Goal: Transaction & Acquisition: Purchase product/service

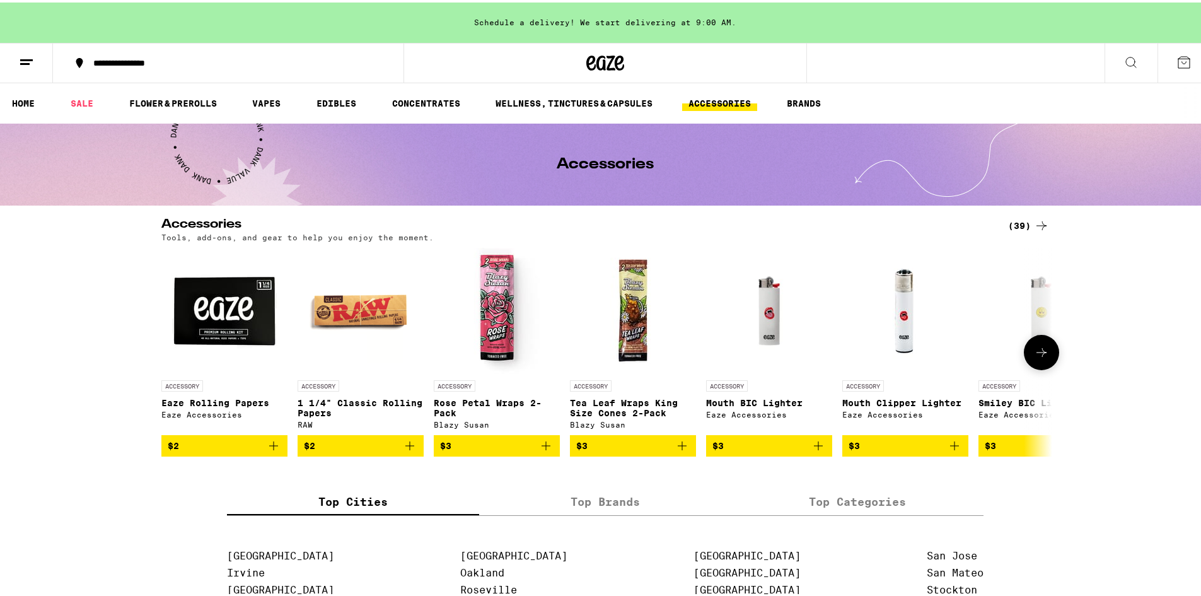
click at [1045, 351] on button at bounding box center [1041, 349] width 35 height 35
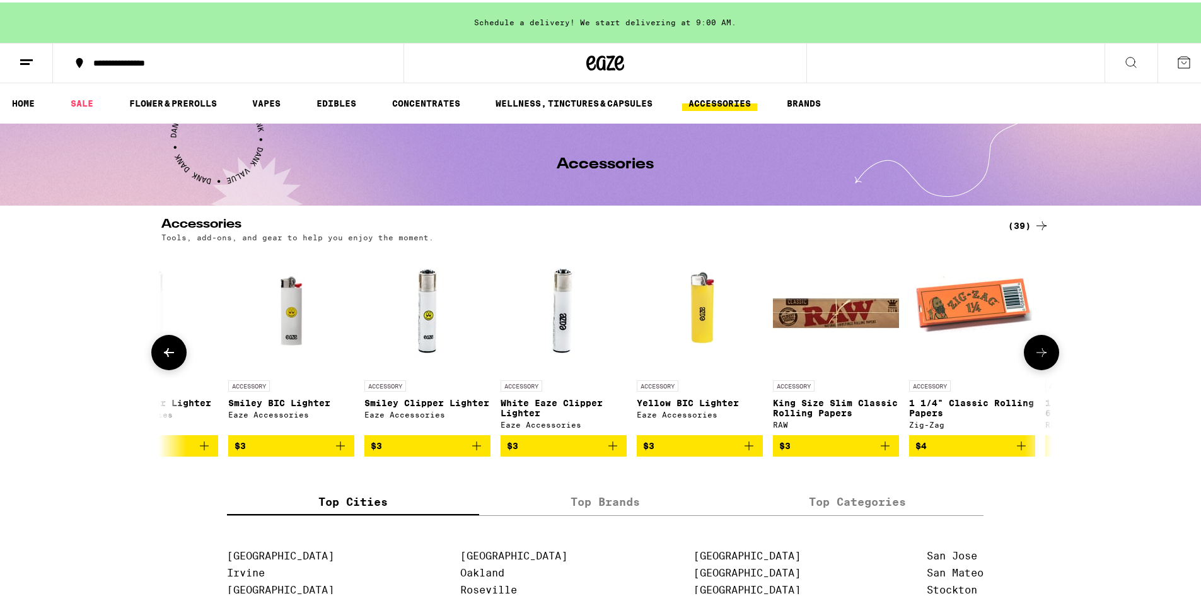
click at [1045, 351] on button at bounding box center [1041, 349] width 35 height 35
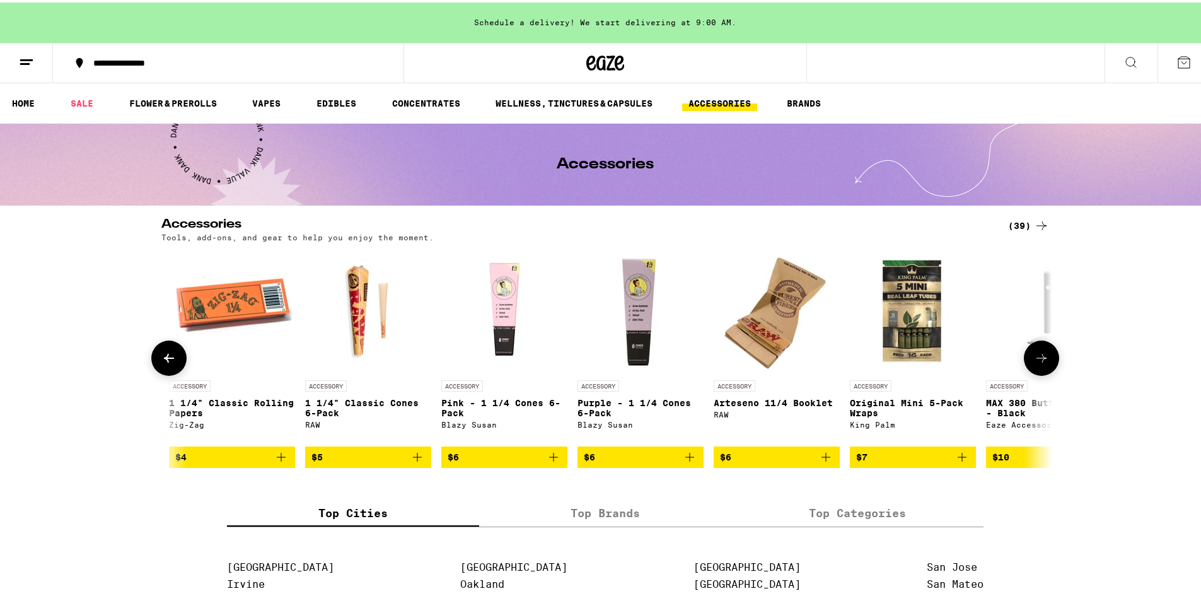
scroll to position [0, 1501]
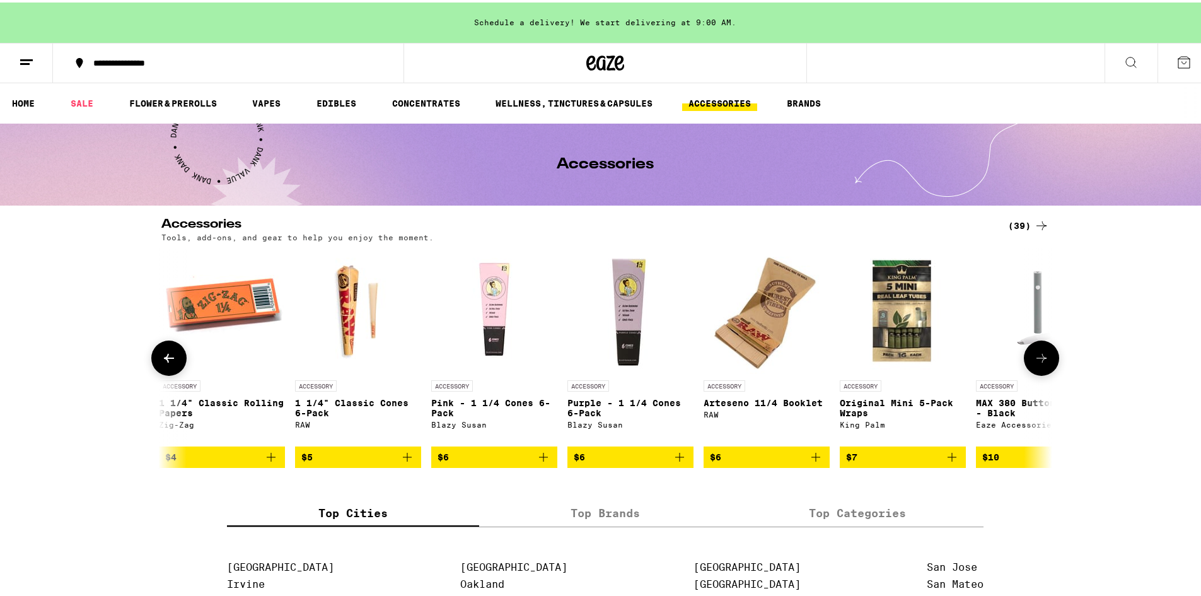
click at [1045, 351] on button at bounding box center [1041, 355] width 35 height 35
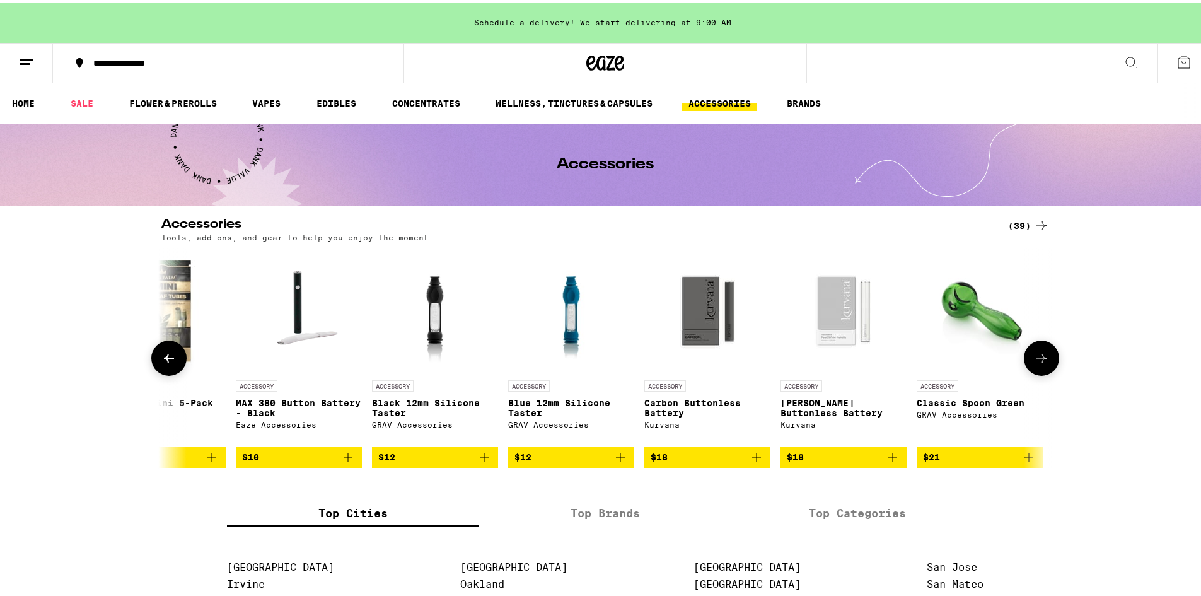
scroll to position [0, 2251]
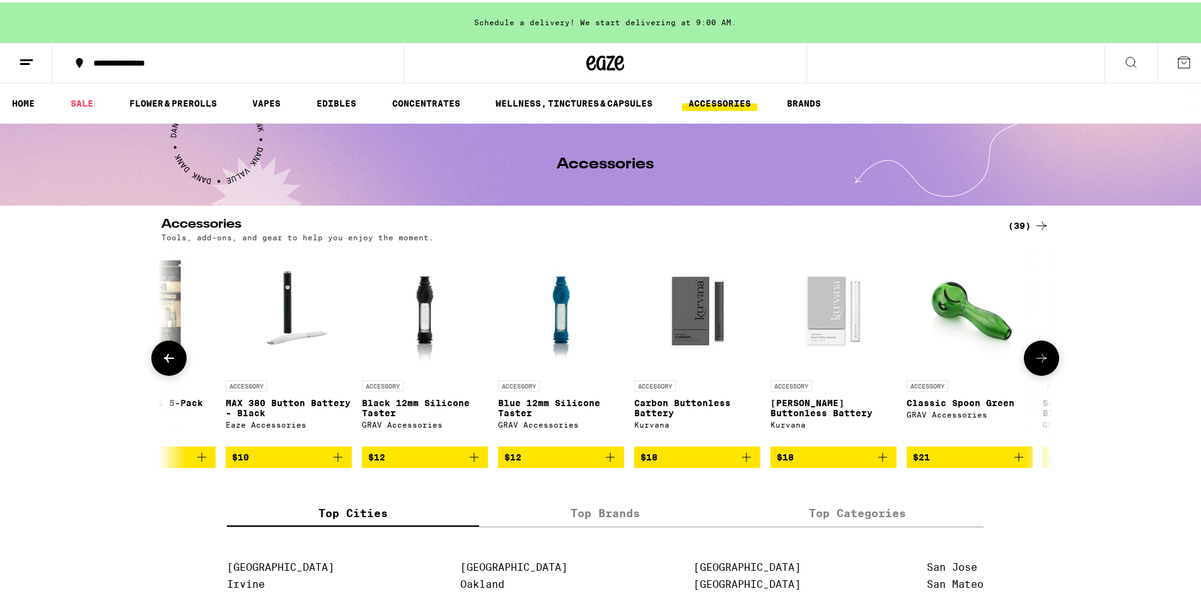
click at [1049, 356] on button at bounding box center [1041, 355] width 35 height 35
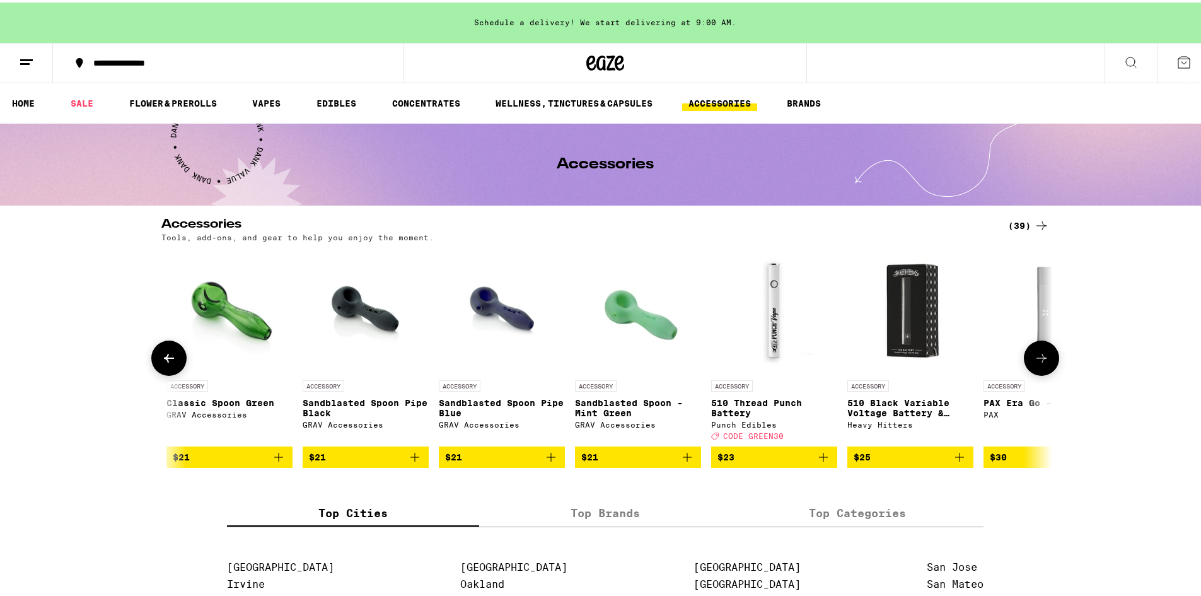
scroll to position [0, 3001]
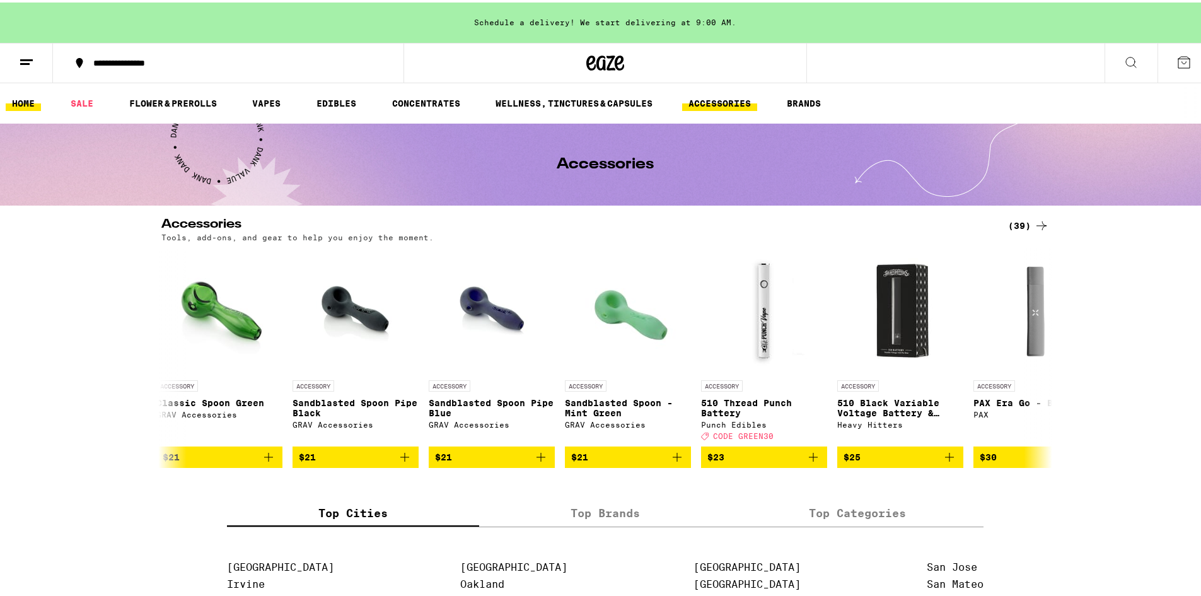
click at [23, 98] on link "HOME" at bounding box center [23, 100] width 35 height 15
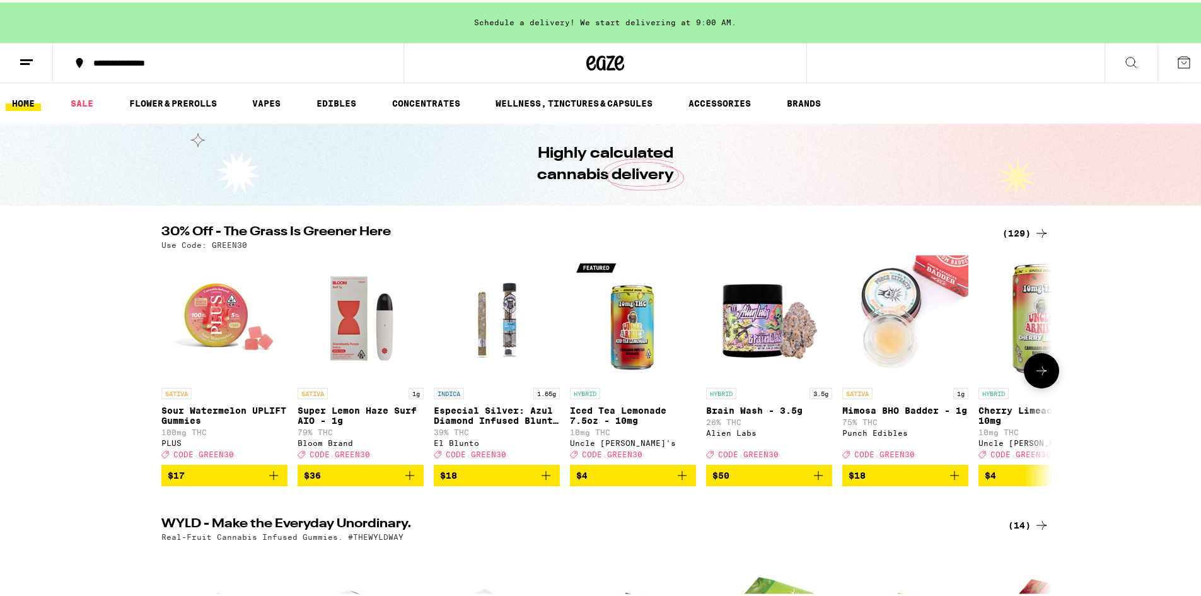
click at [1038, 374] on icon at bounding box center [1041, 368] width 15 height 15
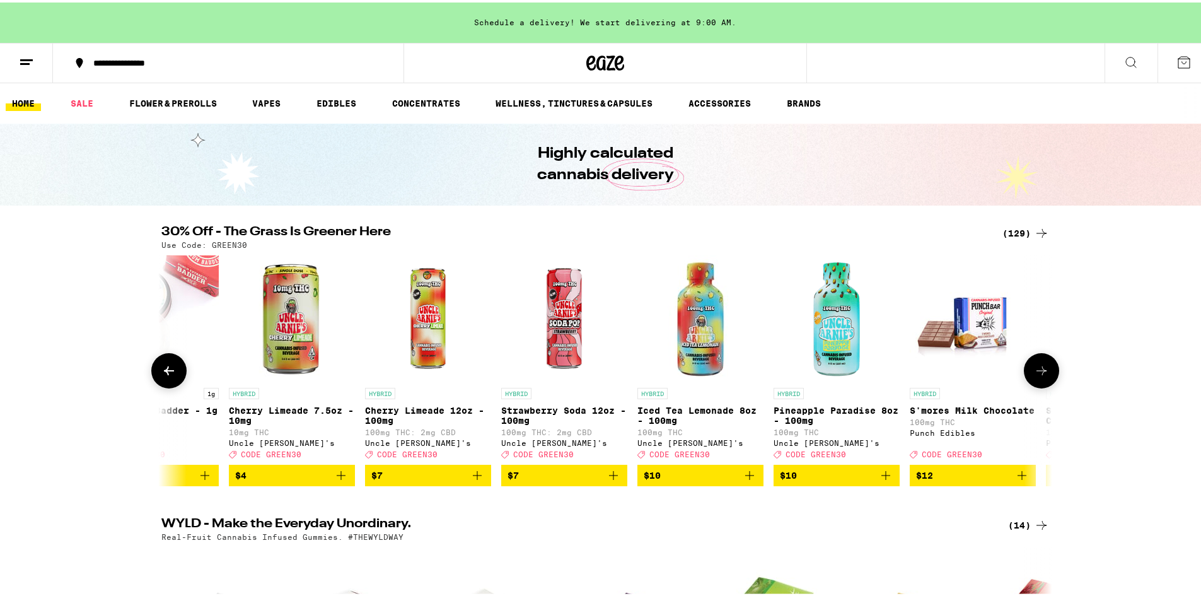
scroll to position [0, 750]
click at [1036, 375] on icon at bounding box center [1041, 368] width 15 height 15
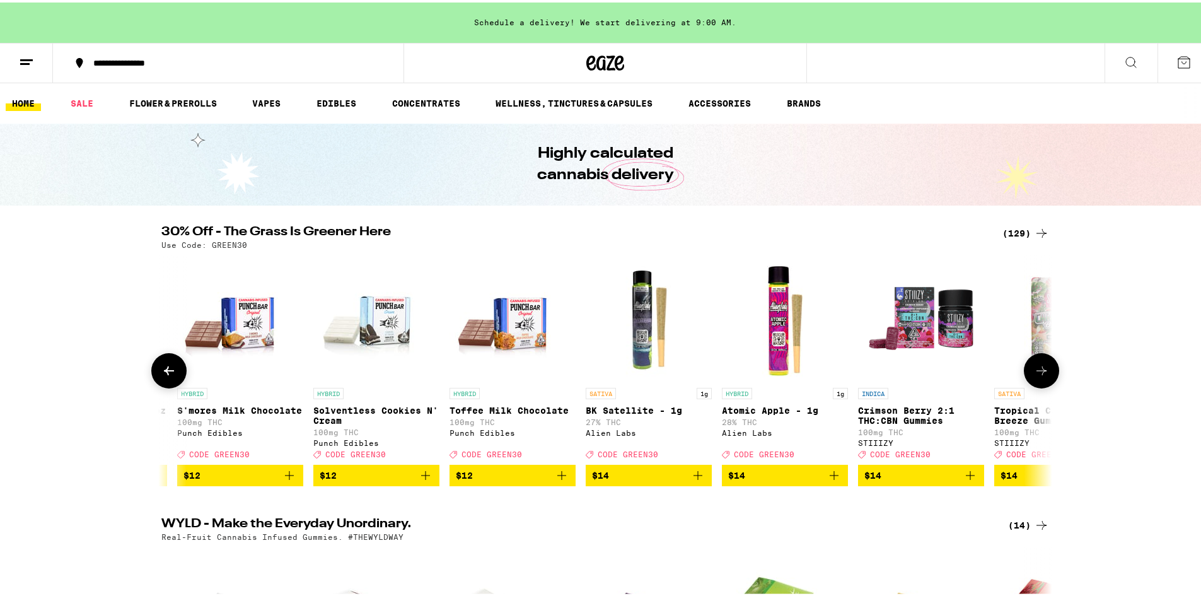
scroll to position [0, 1501]
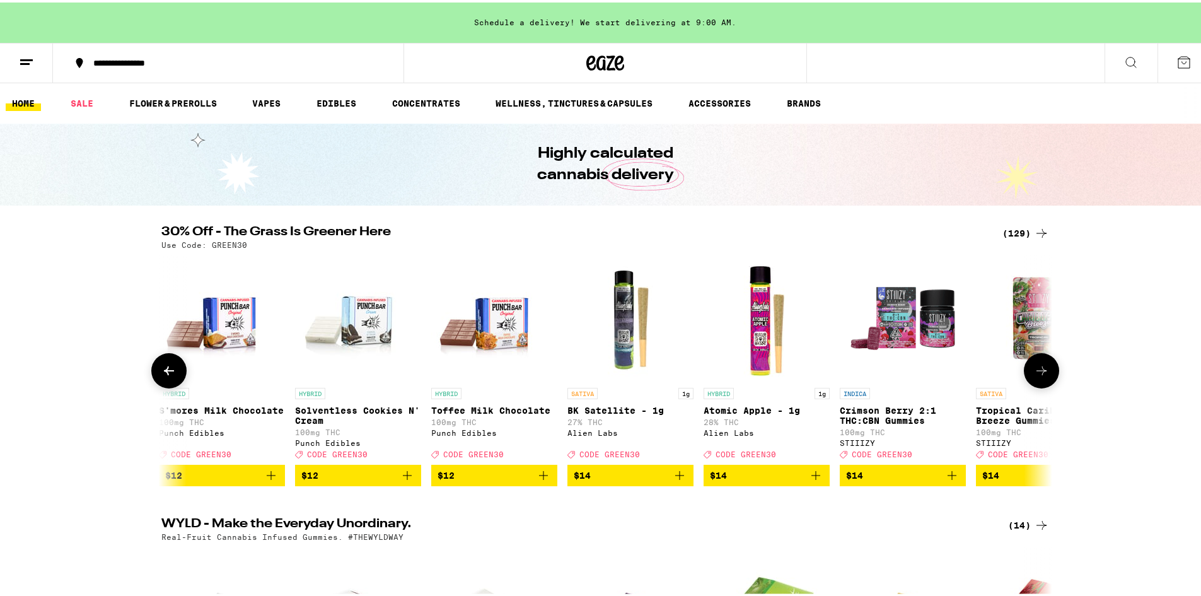
click at [1039, 373] on icon at bounding box center [1042, 368] width 10 height 9
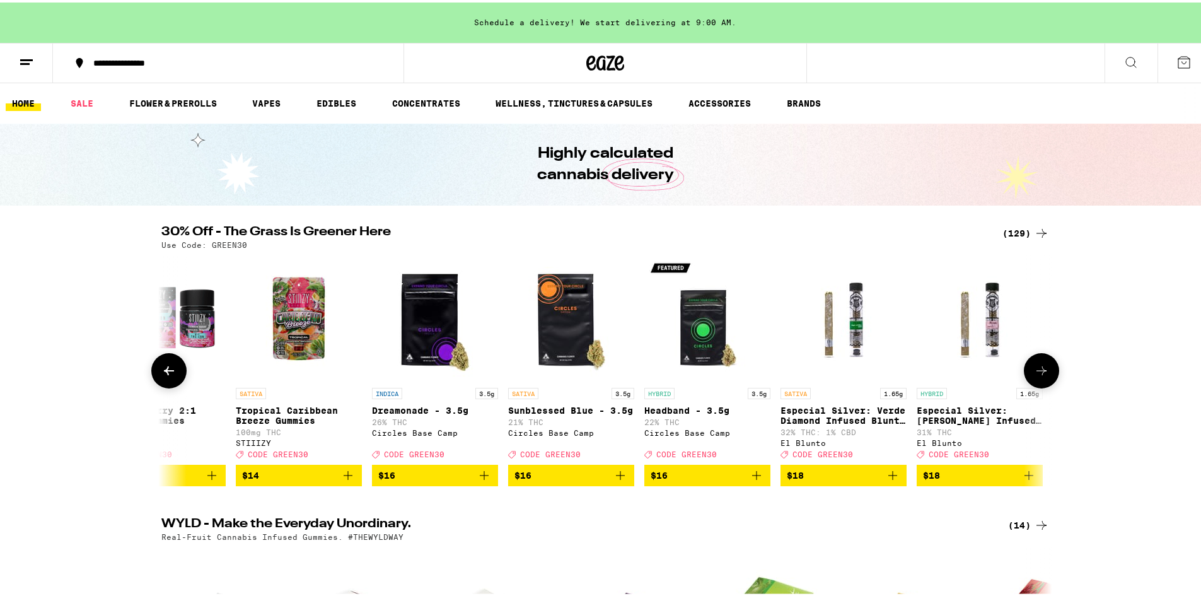
scroll to position [0, 2251]
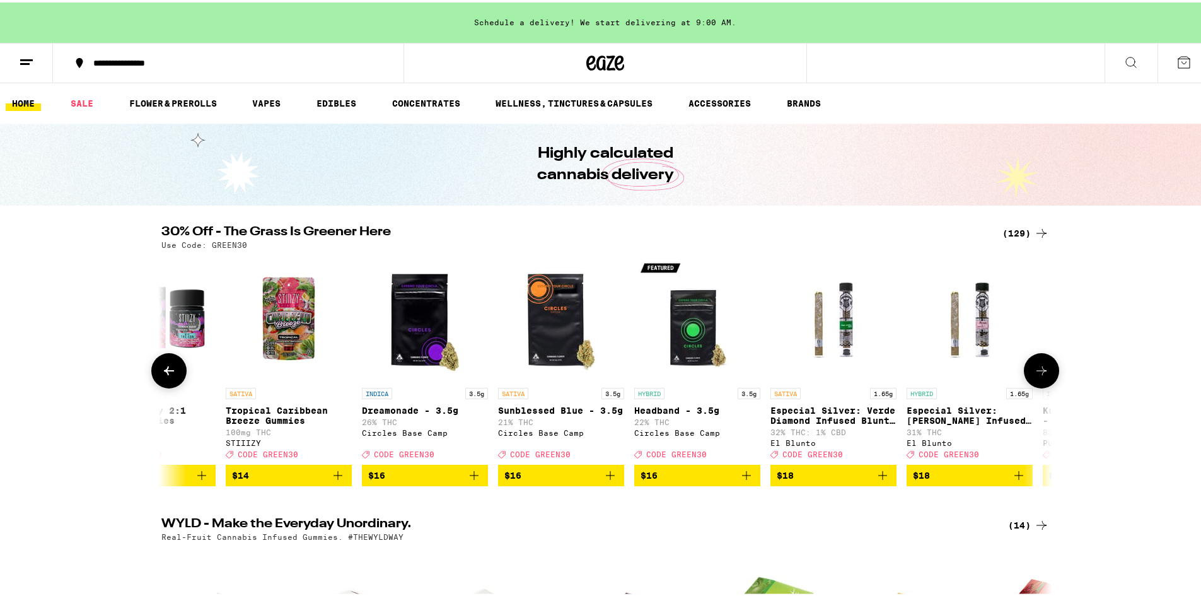
click at [1041, 375] on icon at bounding box center [1041, 368] width 15 height 15
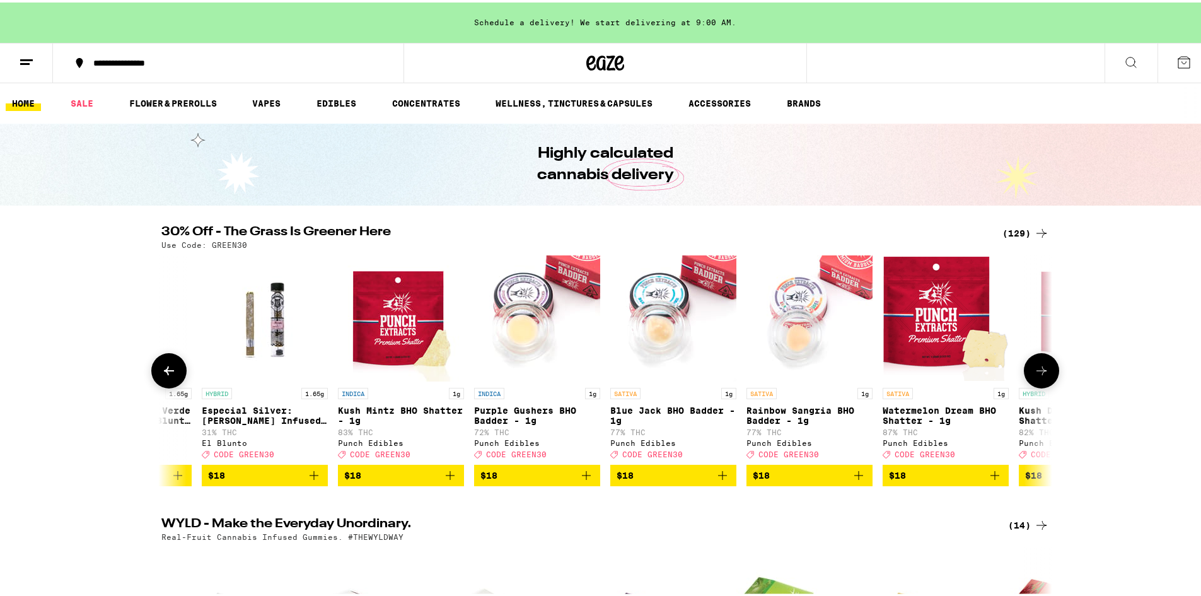
scroll to position [0, 3001]
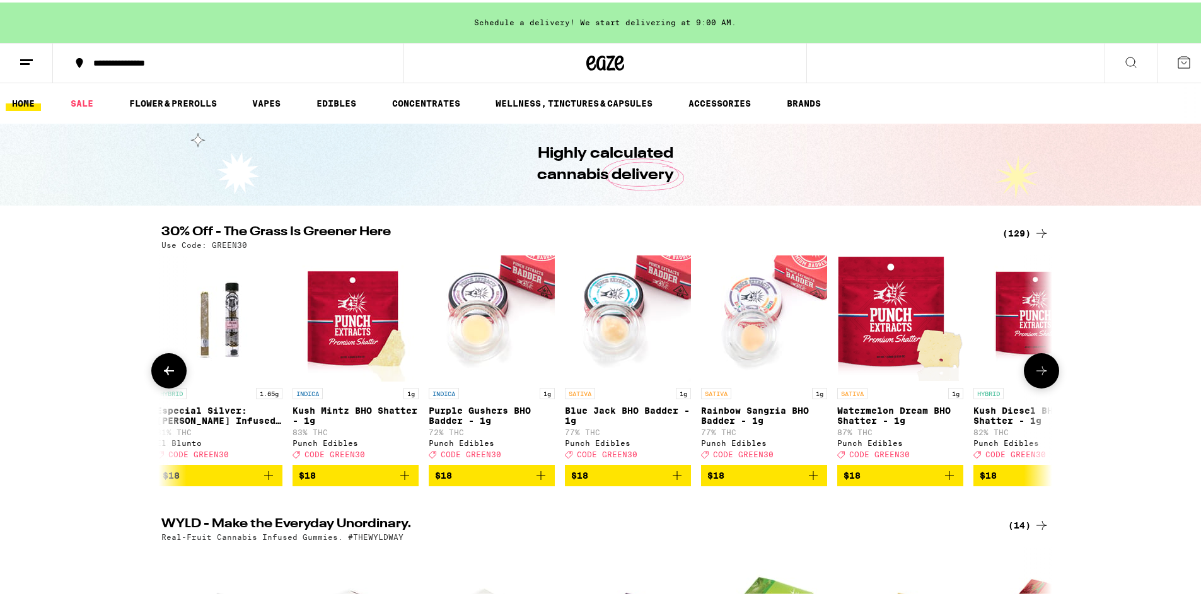
click at [1044, 374] on icon at bounding box center [1041, 368] width 15 height 15
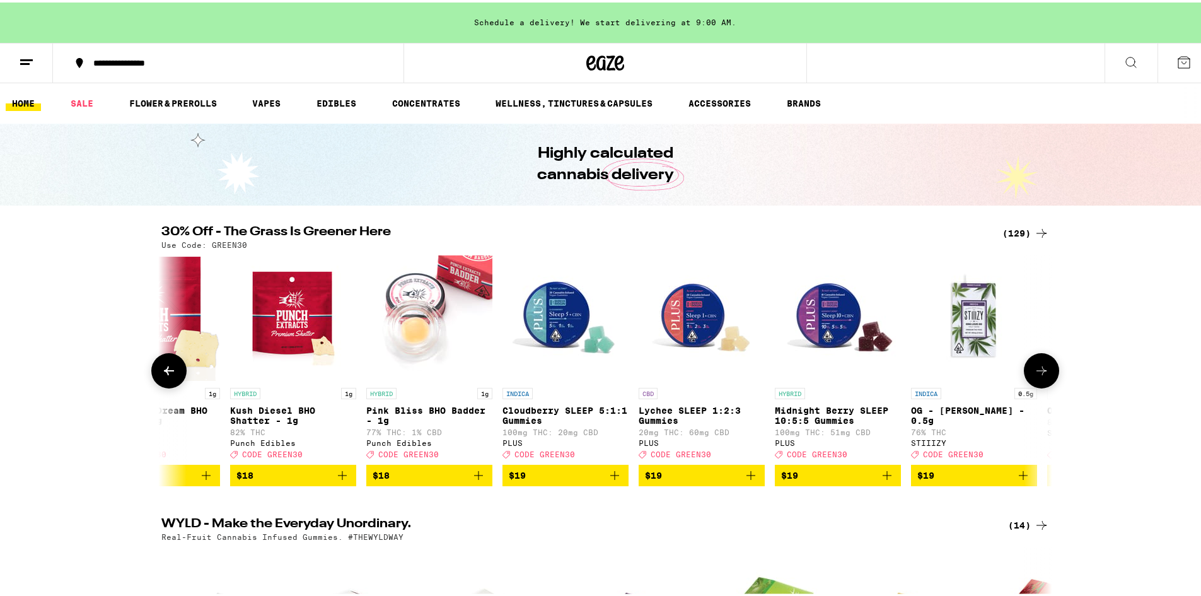
scroll to position [0, 3752]
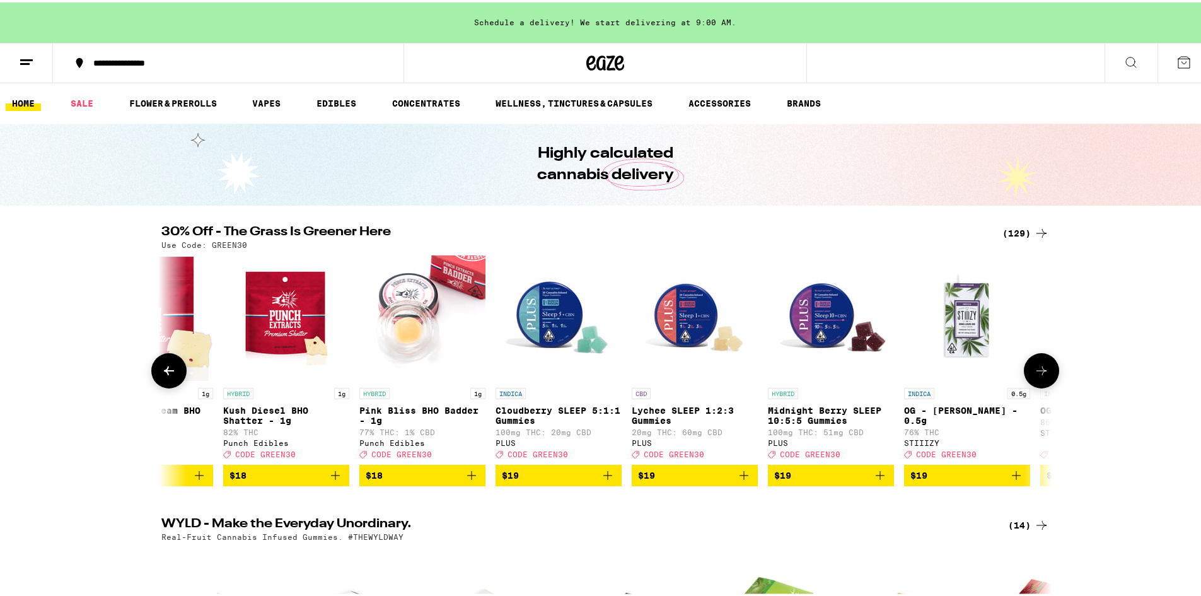
click at [1046, 375] on button at bounding box center [1041, 368] width 35 height 35
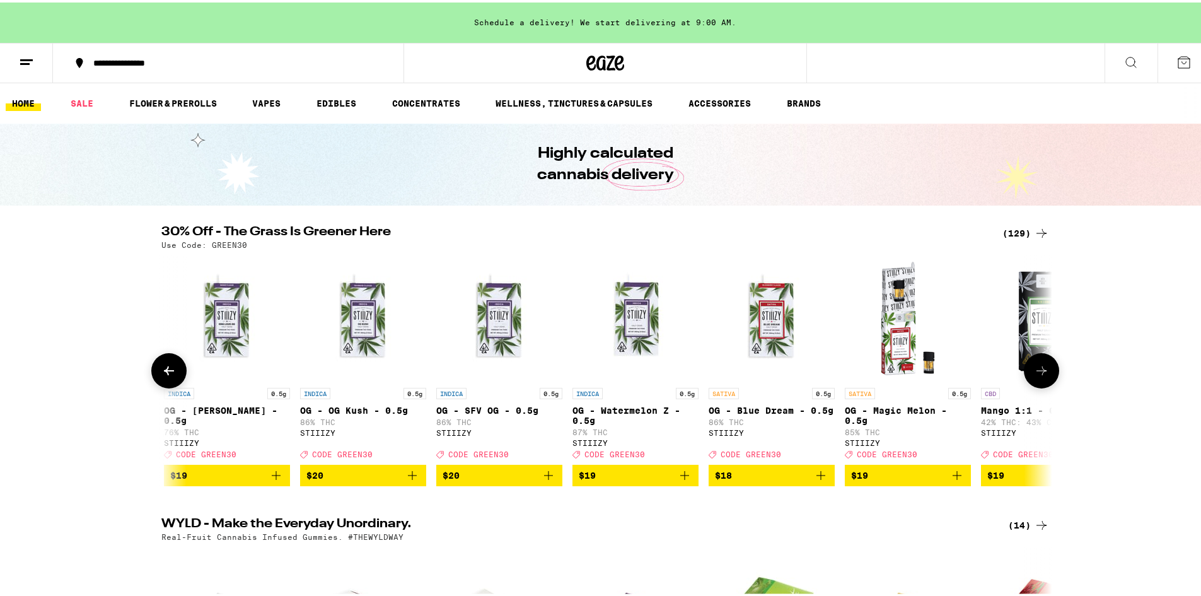
scroll to position [0, 4502]
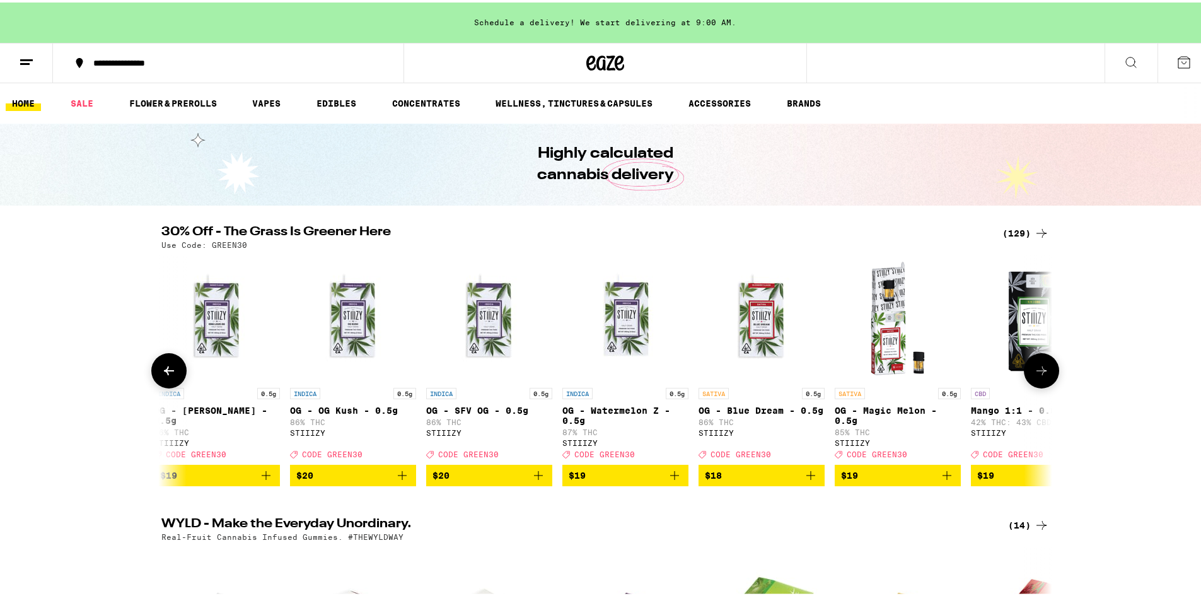
click at [1049, 375] on button at bounding box center [1041, 368] width 35 height 35
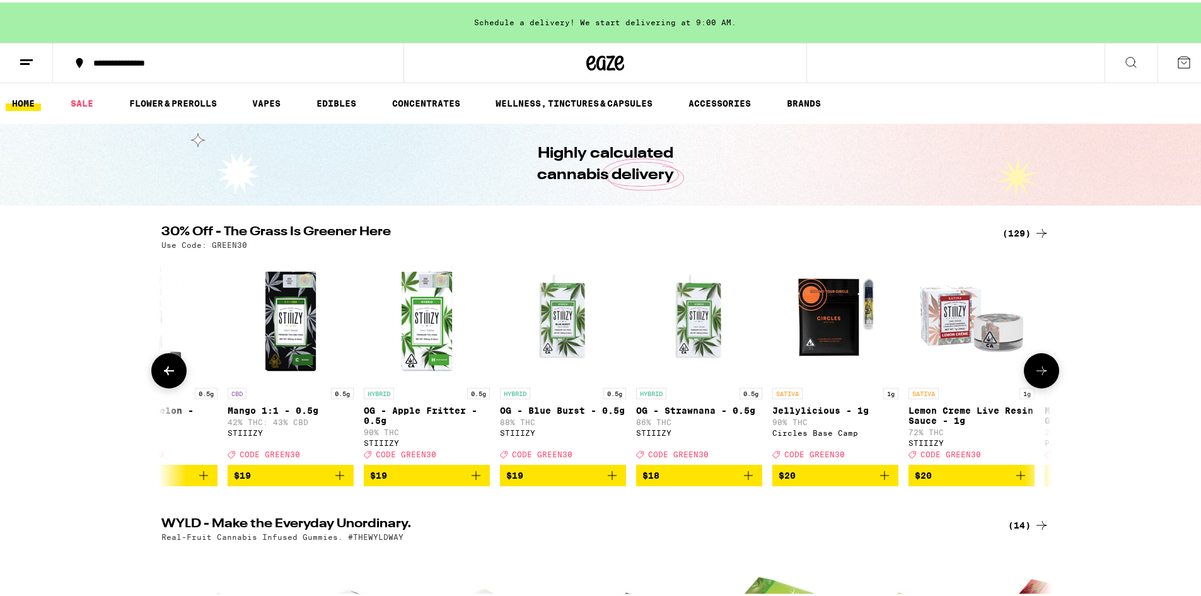
scroll to position [0, 5252]
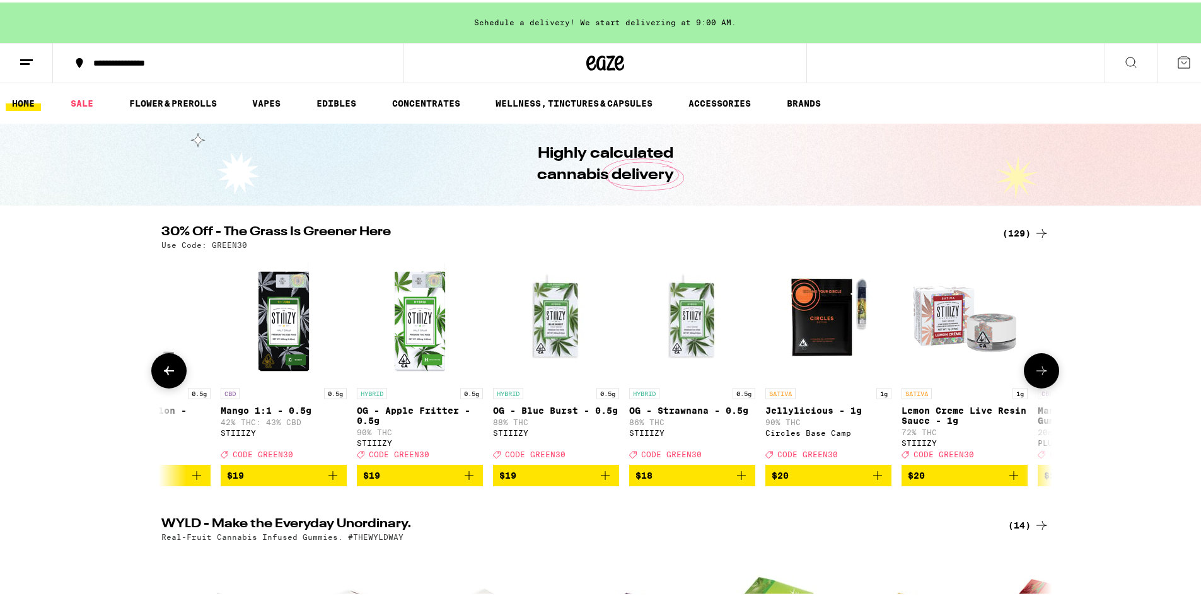
click at [1049, 375] on button at bounding box center [1041, 368] width 35 height 35
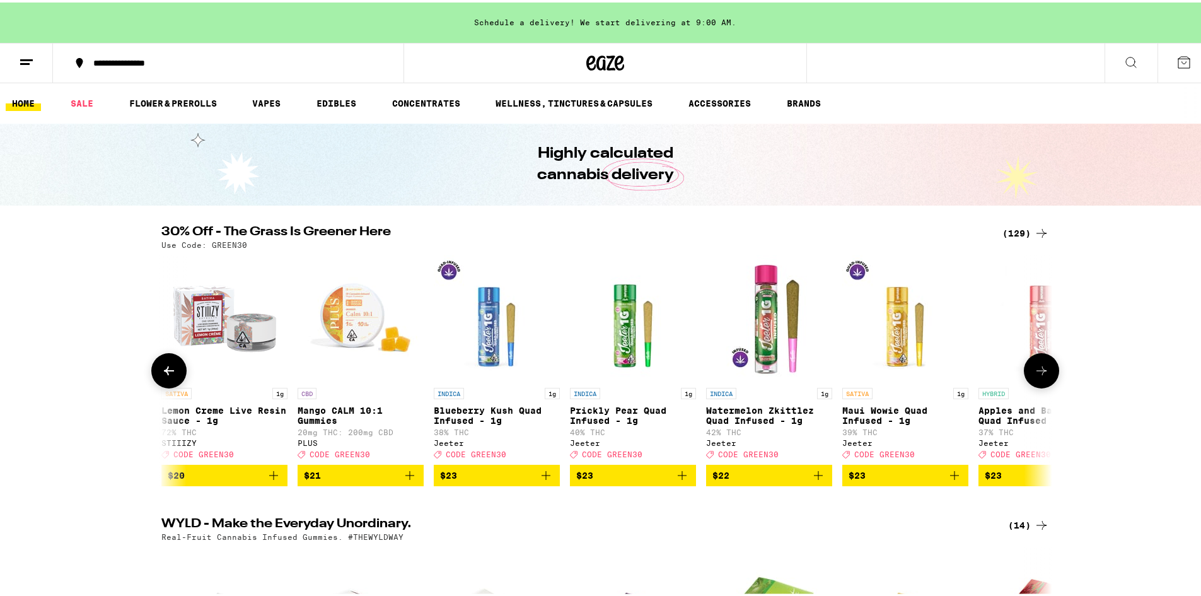
scroll to position [0, 6003]
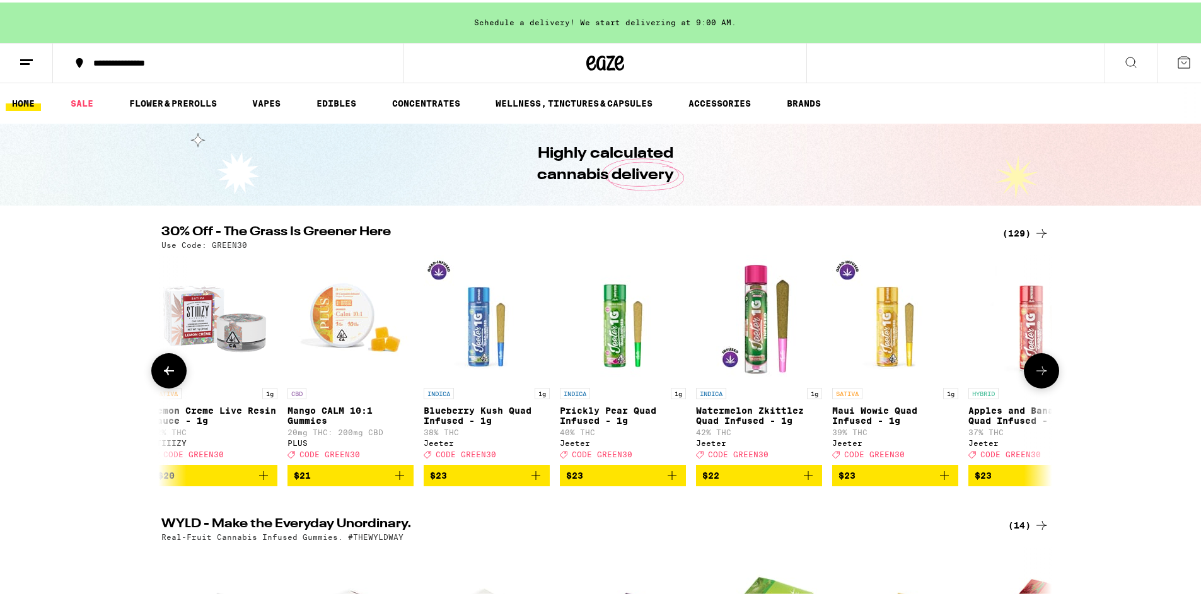
click at [1049, 375] on button at bounding box center [1041, 368] width 35 height 35
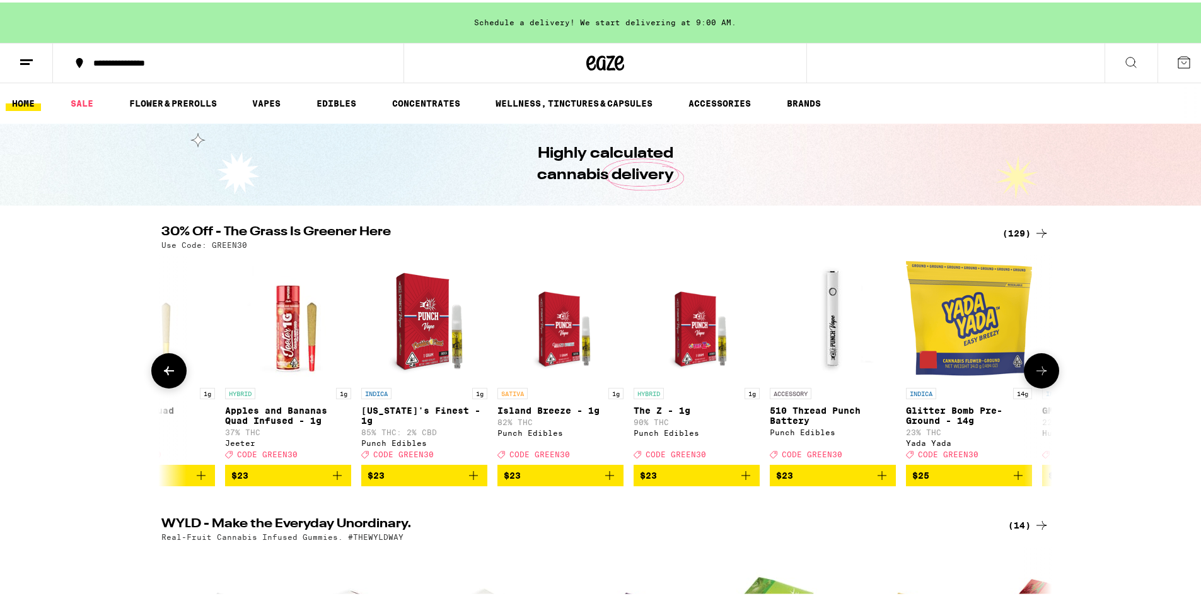
scroll to position [0, 6753]
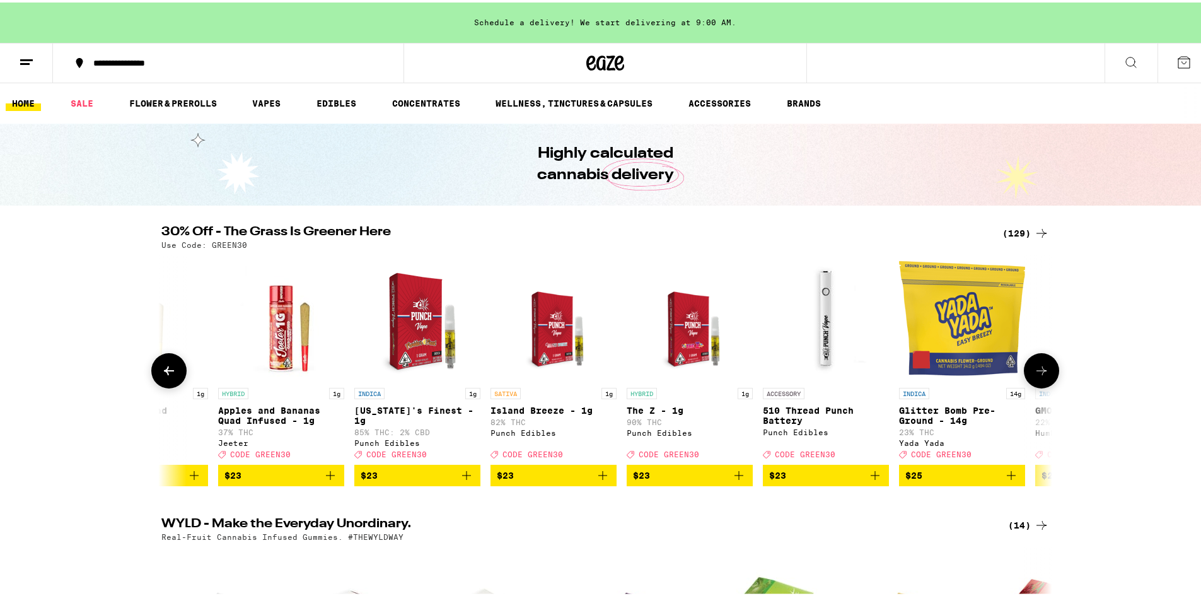
click at [1044, 376] on icon at bounding box center [1041, 368] width 15 height 15
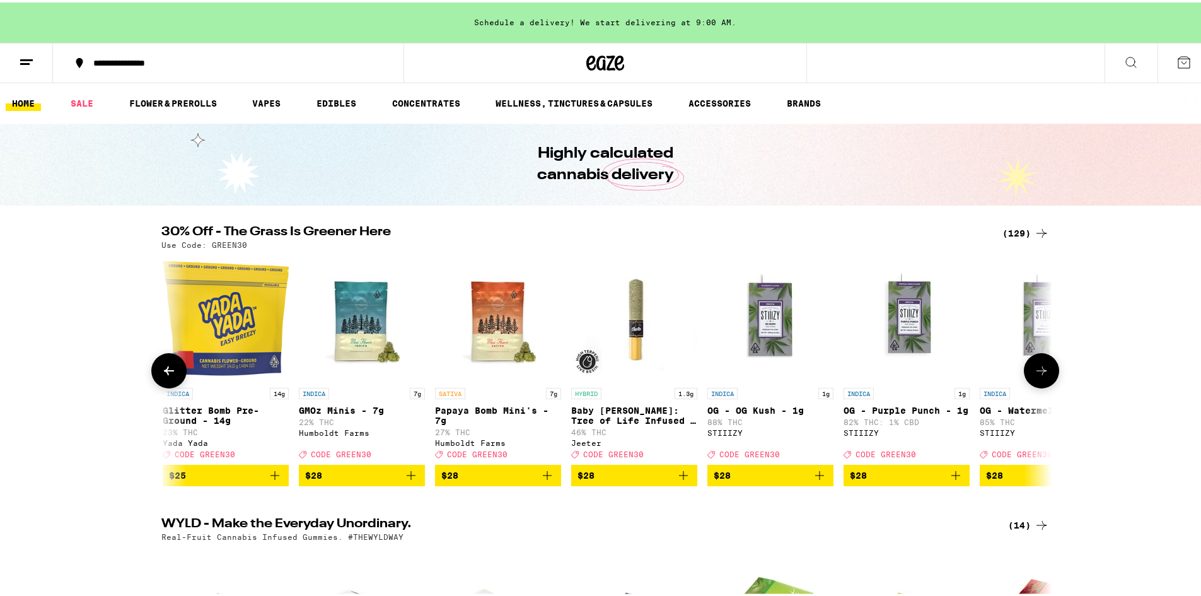
scroll to position [0, 7503]
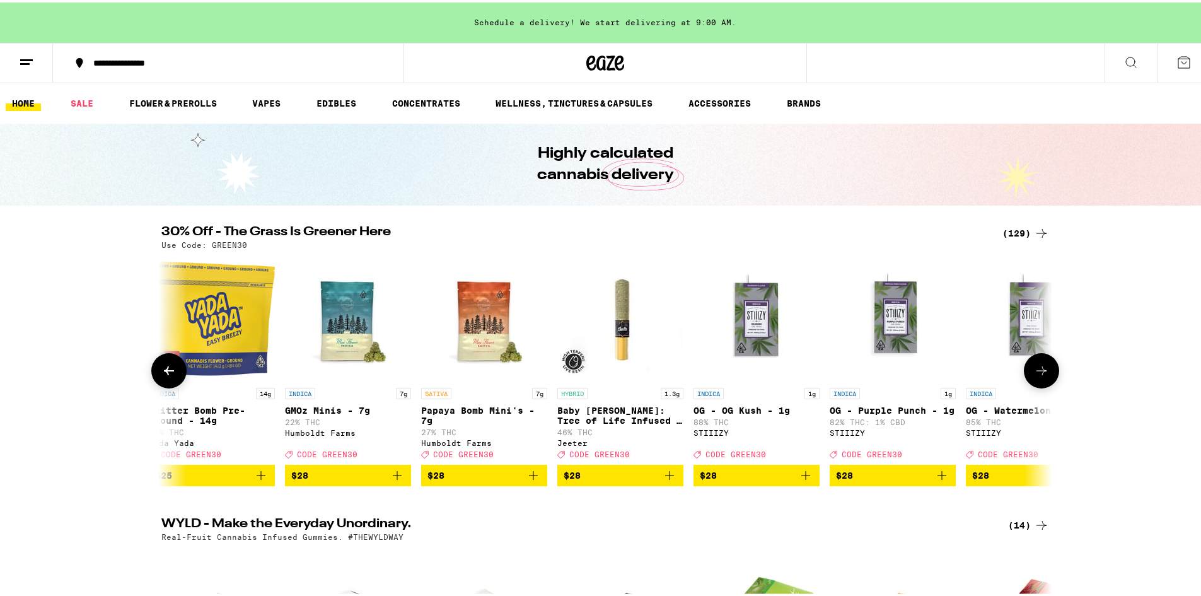
click at [1044, 376] on icon at bounding box center [1041, 368] width 15 height 15
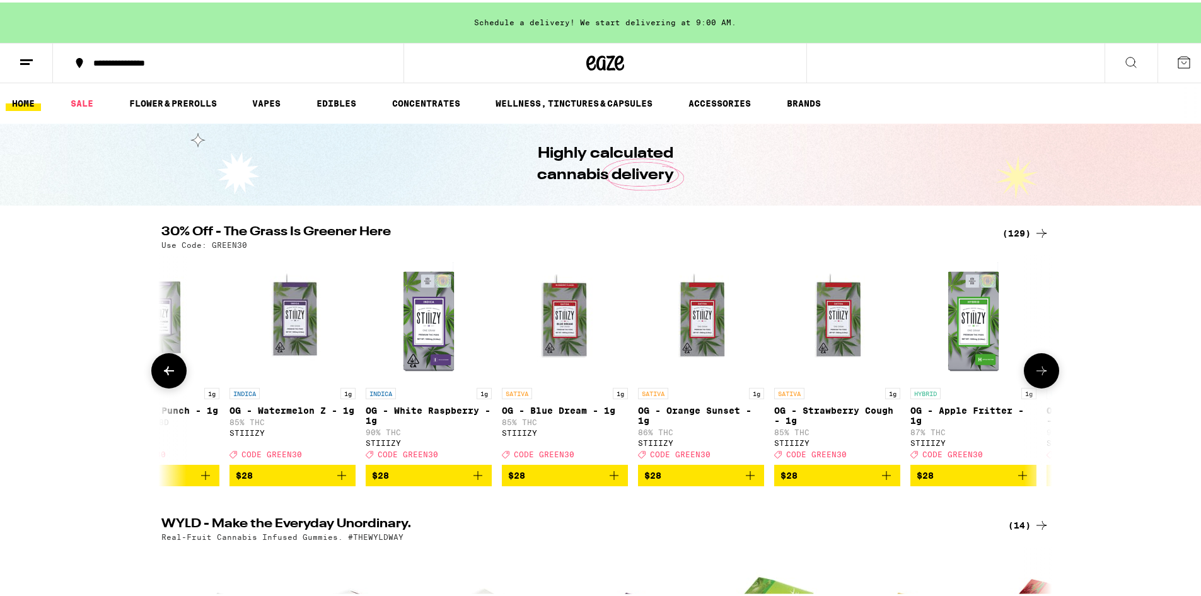
scroll to position [0, 8253]
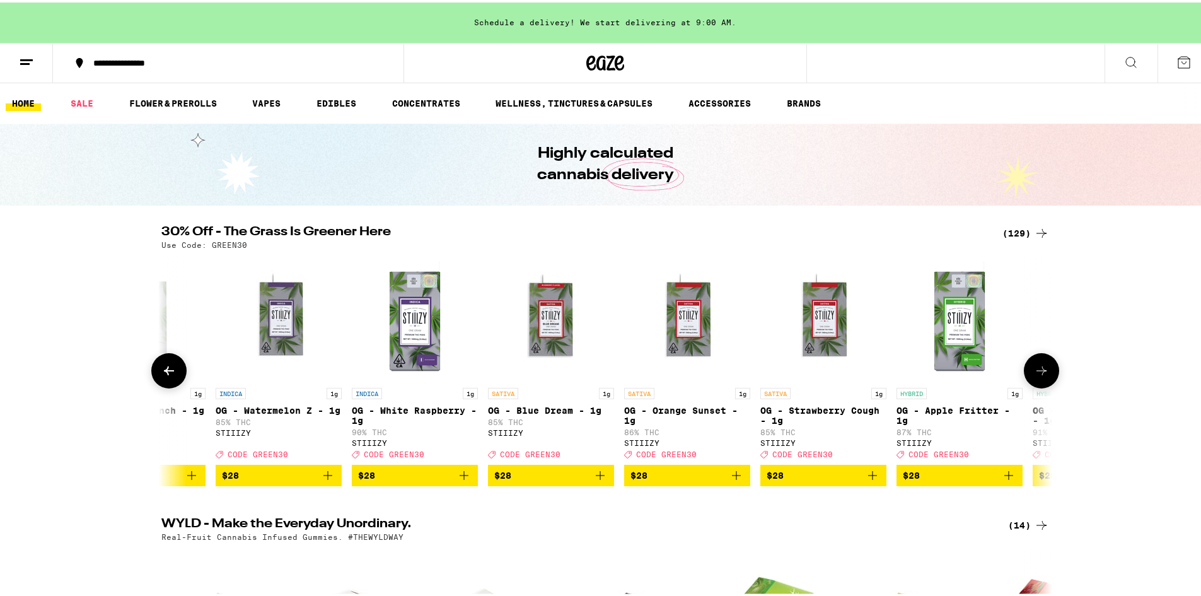
click at [1044, 376] on icon at bounding box center [1041, 368] width 15 height 15
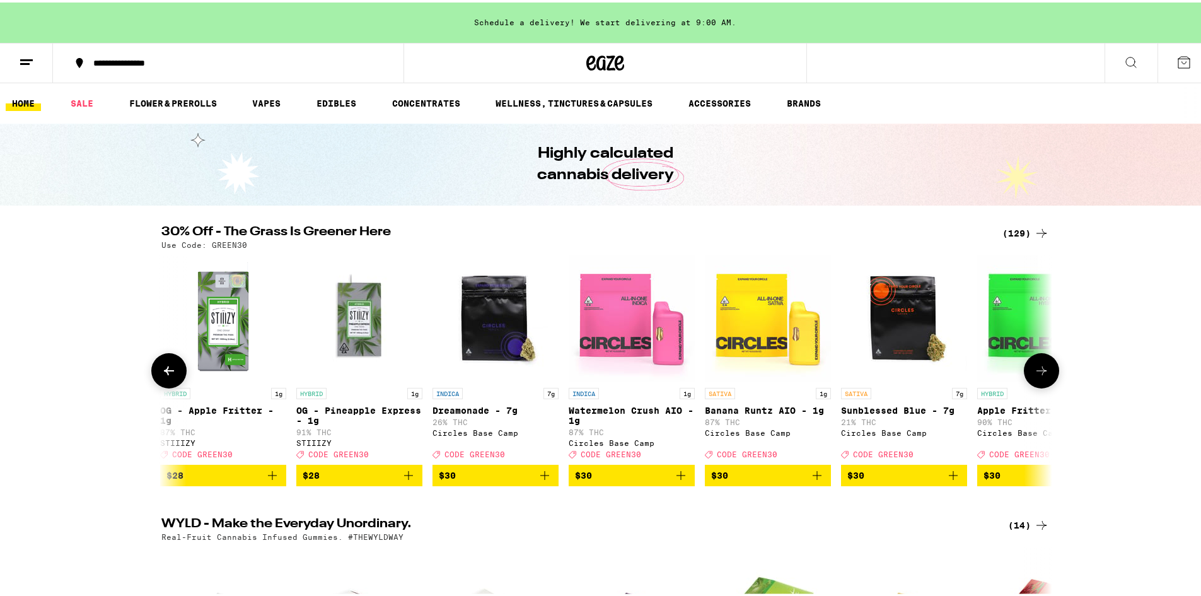
scroll to position [0, 9004]
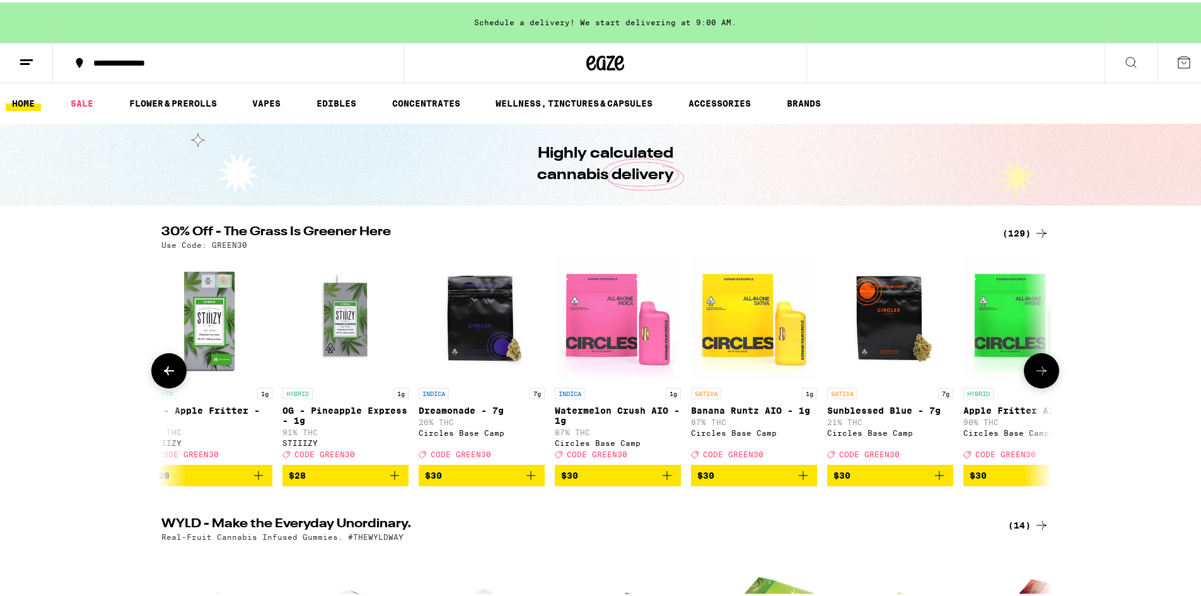
click at [1044, 376] on icon at bounding box center [1041, 368] width 15 height 15
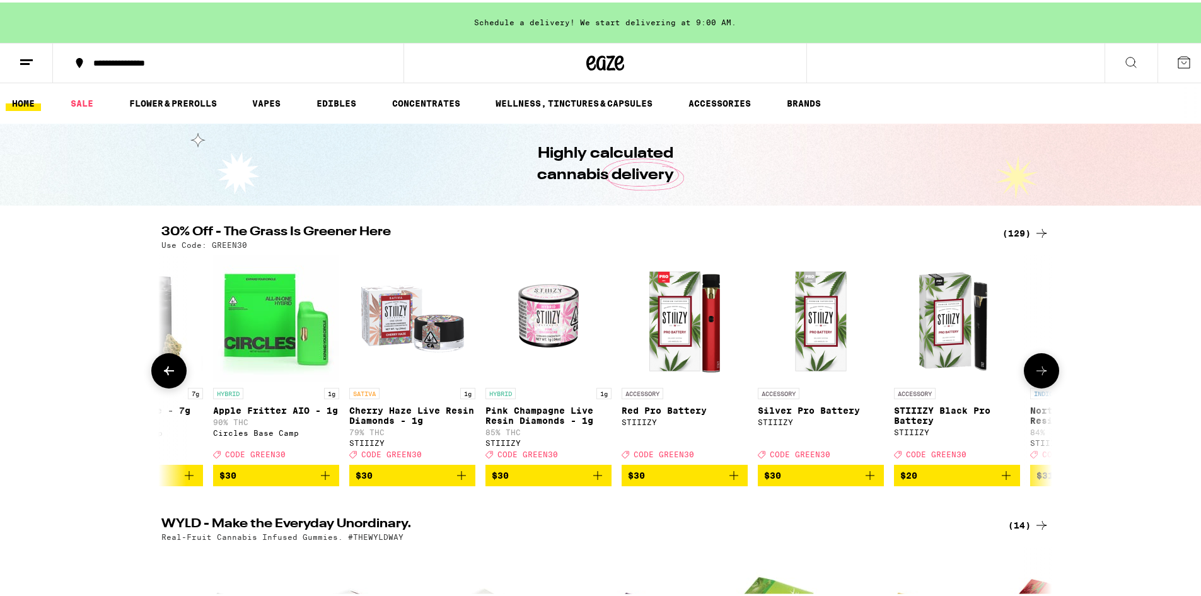
click at [1044, 376] on icon at bounding box center [1041, 368] width 15 height 15
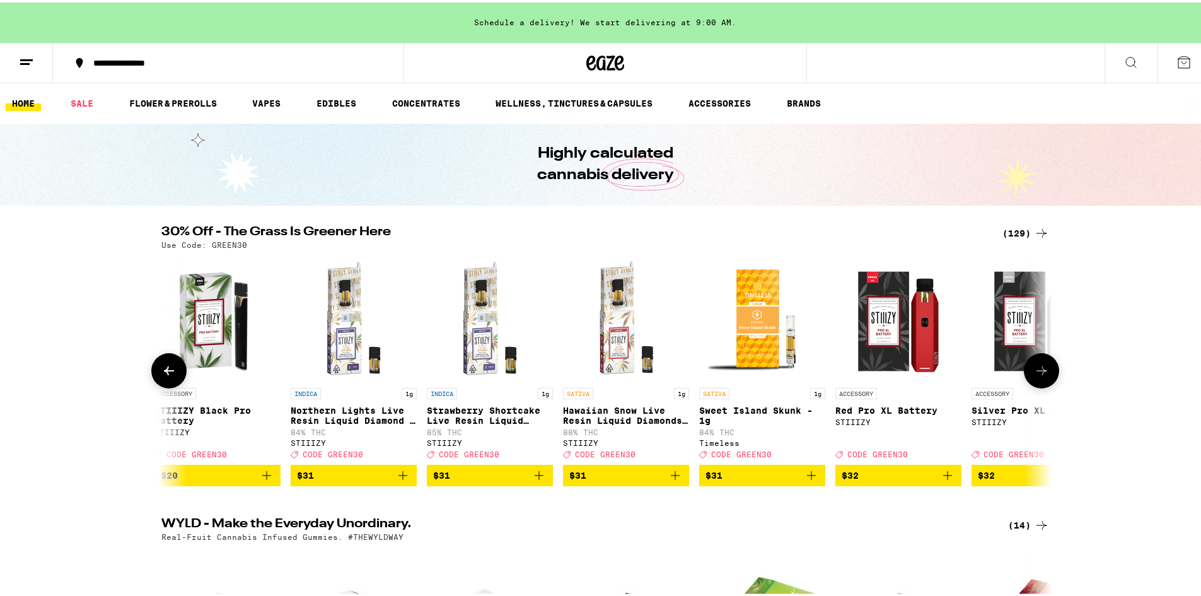
scroll to position [0, 10504]
